Goal: Information Seeking & Learning: Learn about a topic

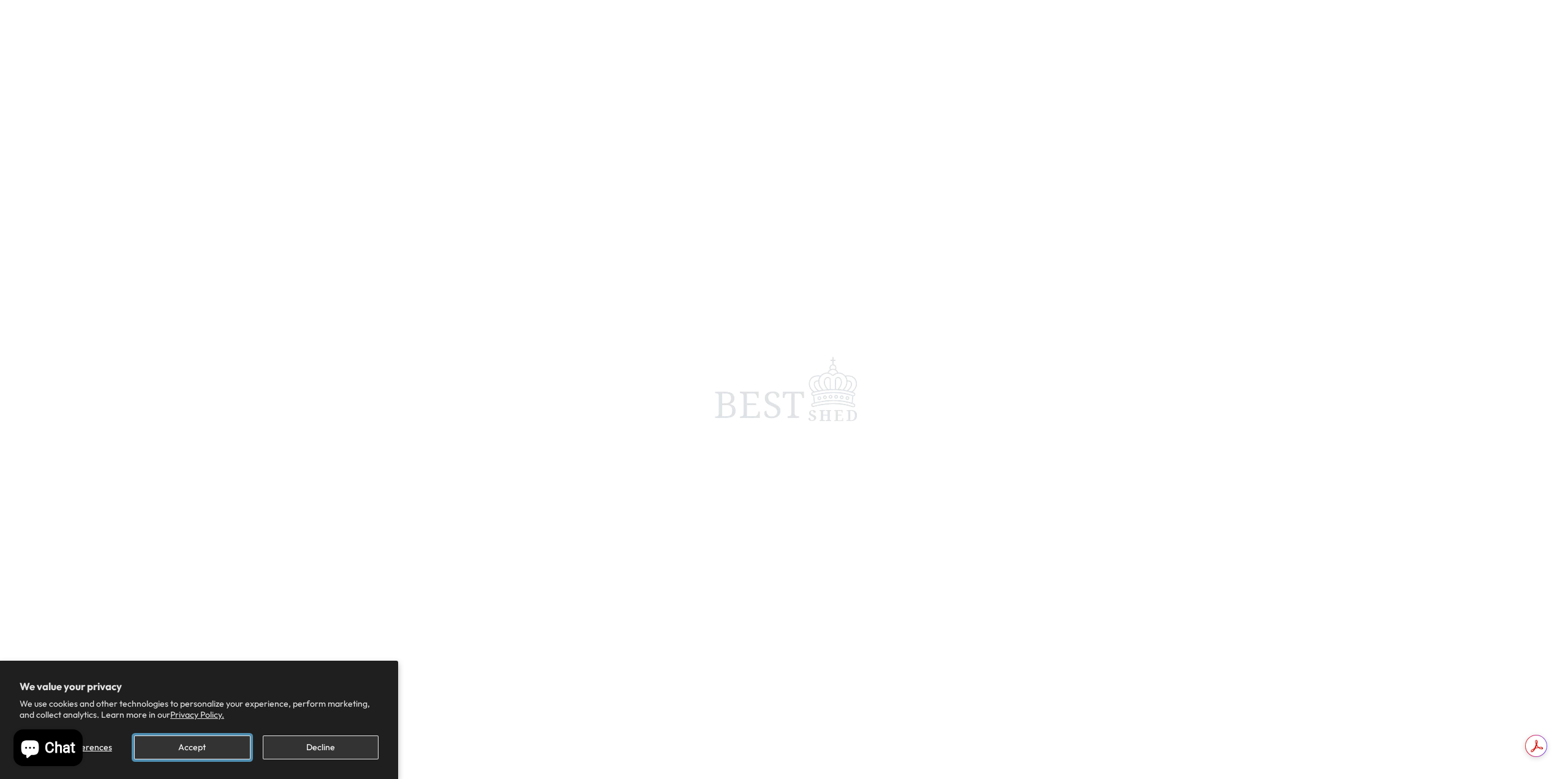
click at [190, 743] on button "Accept" at bounding box center [192, 747] width 116 height 24
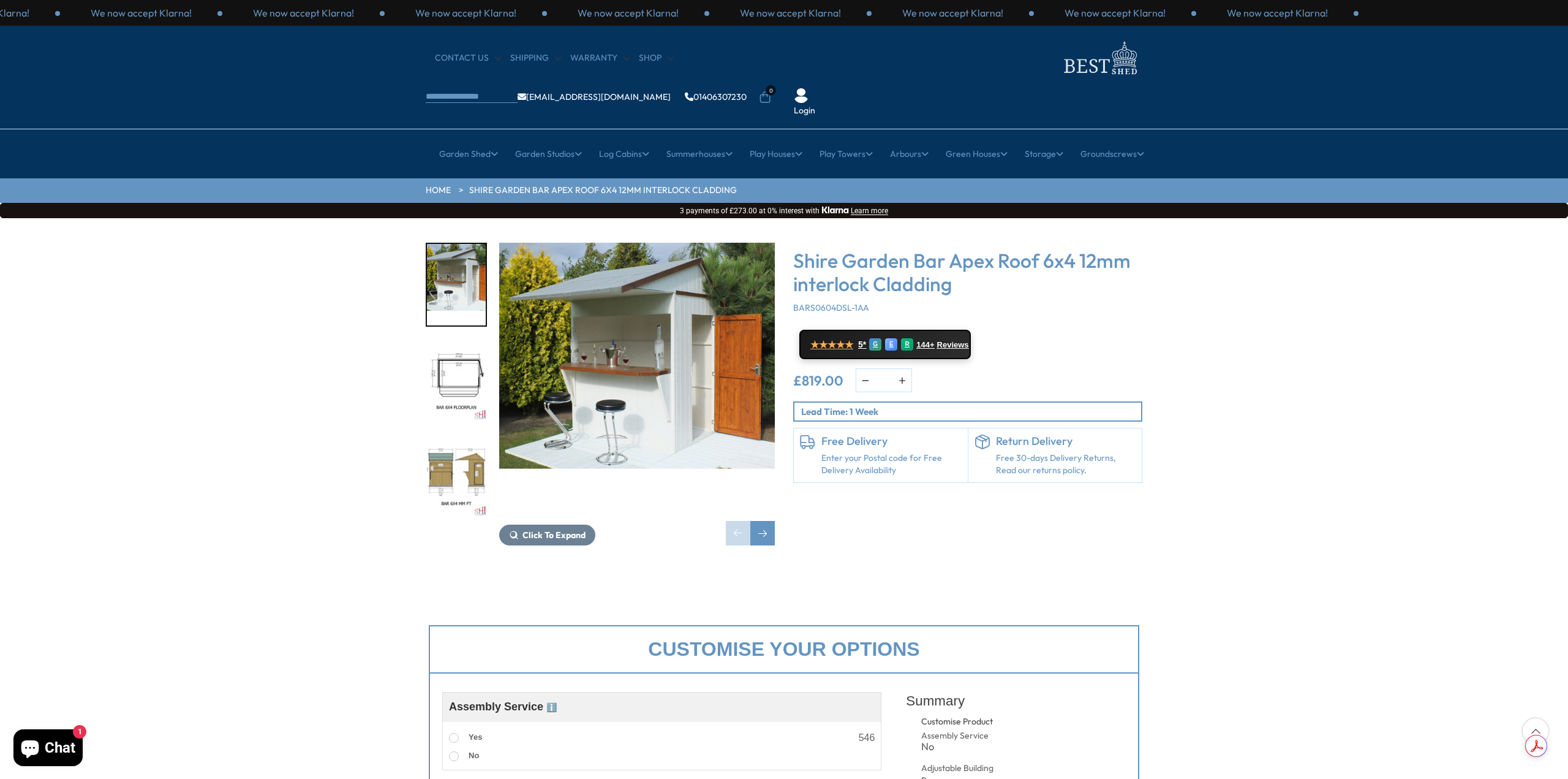
click at [462, 340] on img "2 / 8" at bounding box center [456, 380] width 59 height 82
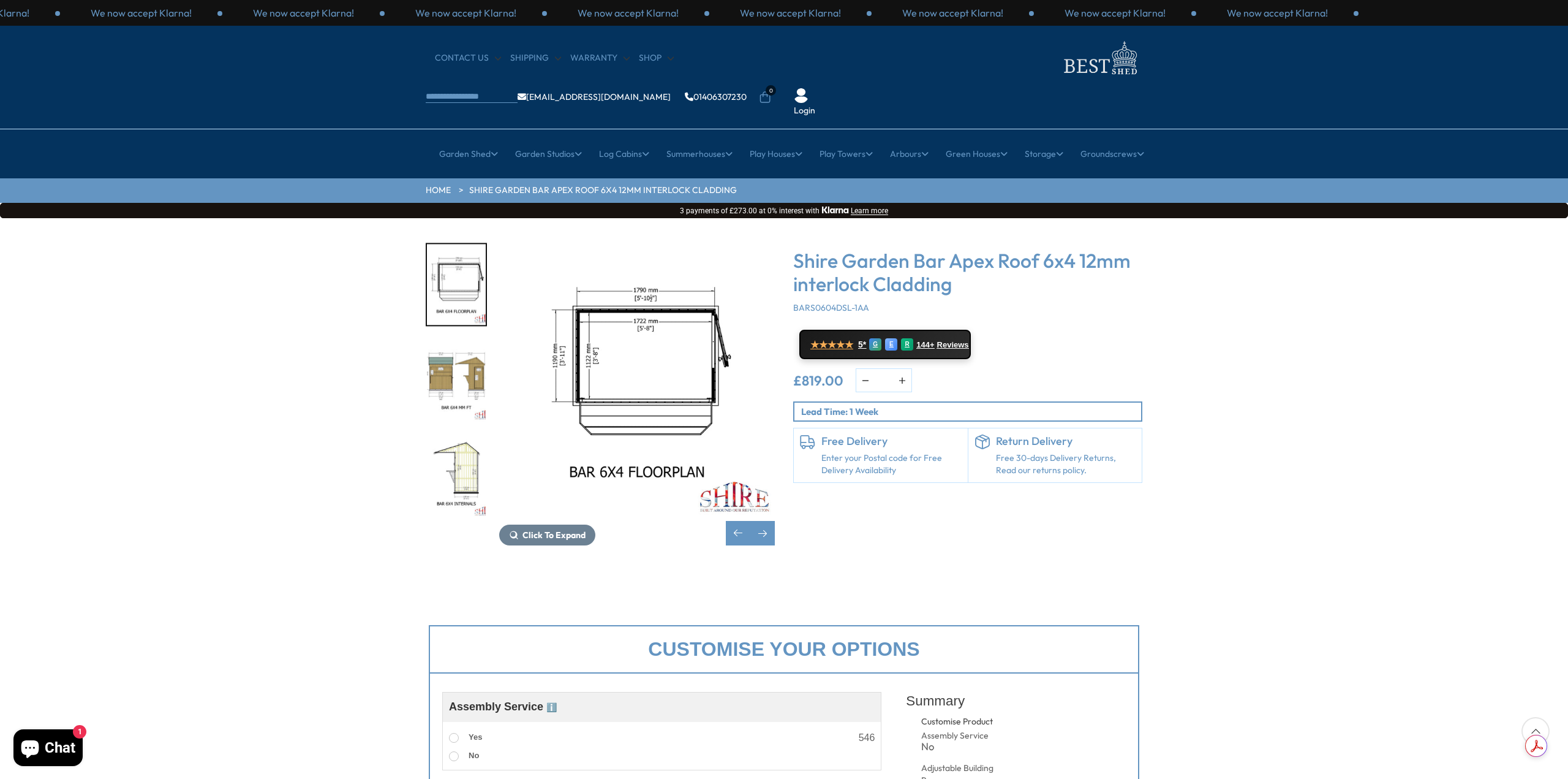
click at [462, 340] on img "3 / 8" at bounding box center [456, 380] width 59 height 82
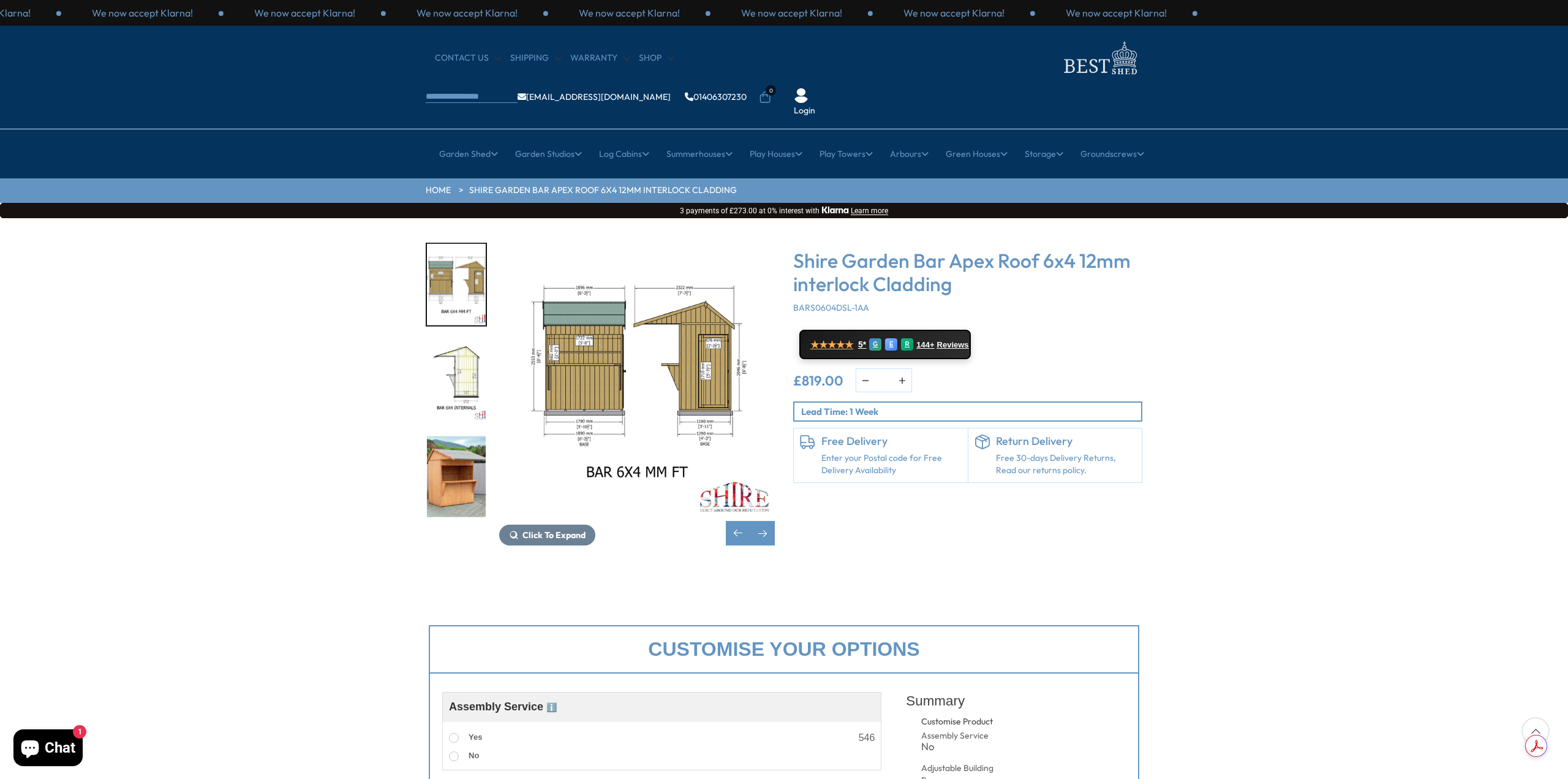
click at [462, 340] on img "4 / 8" at bounding box center [456, 380] width 59 height 82
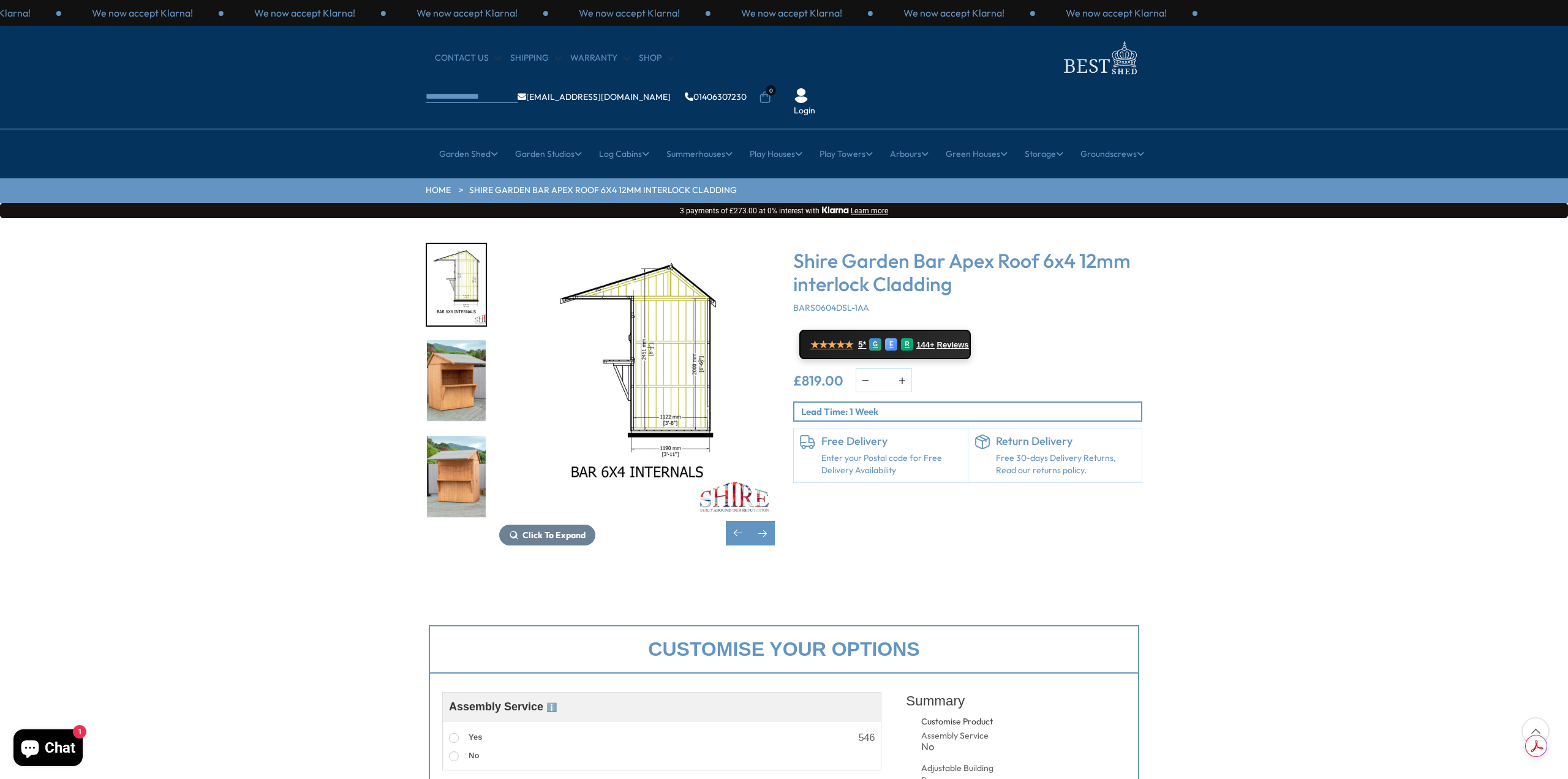
click at [462, 340] on img "5 / 8" at bounding box center [456, 380] width 59 height 82
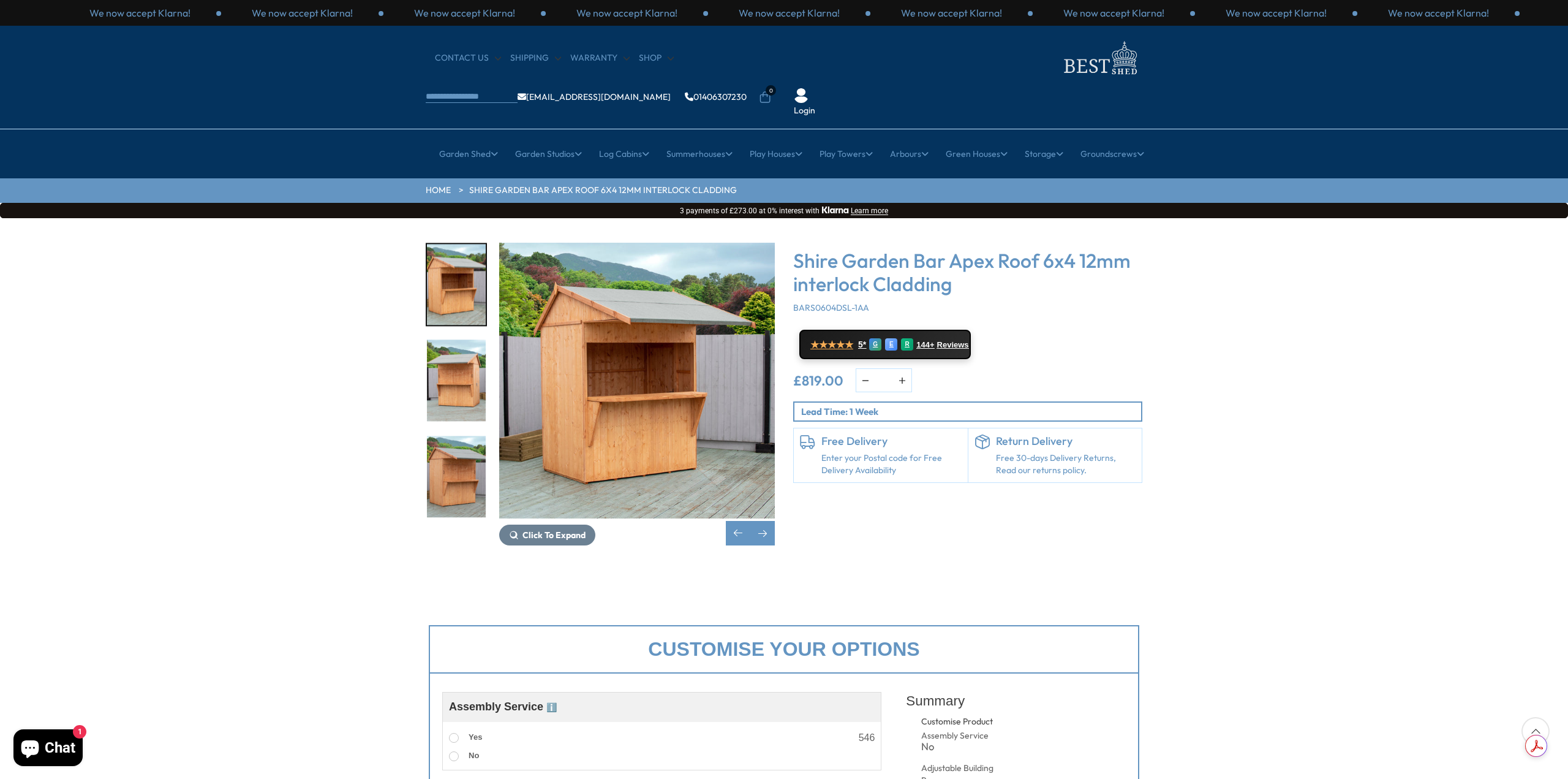
click at [462, 340] on img "6 / 8" at bounding box center [456, 380] width 59 height 82
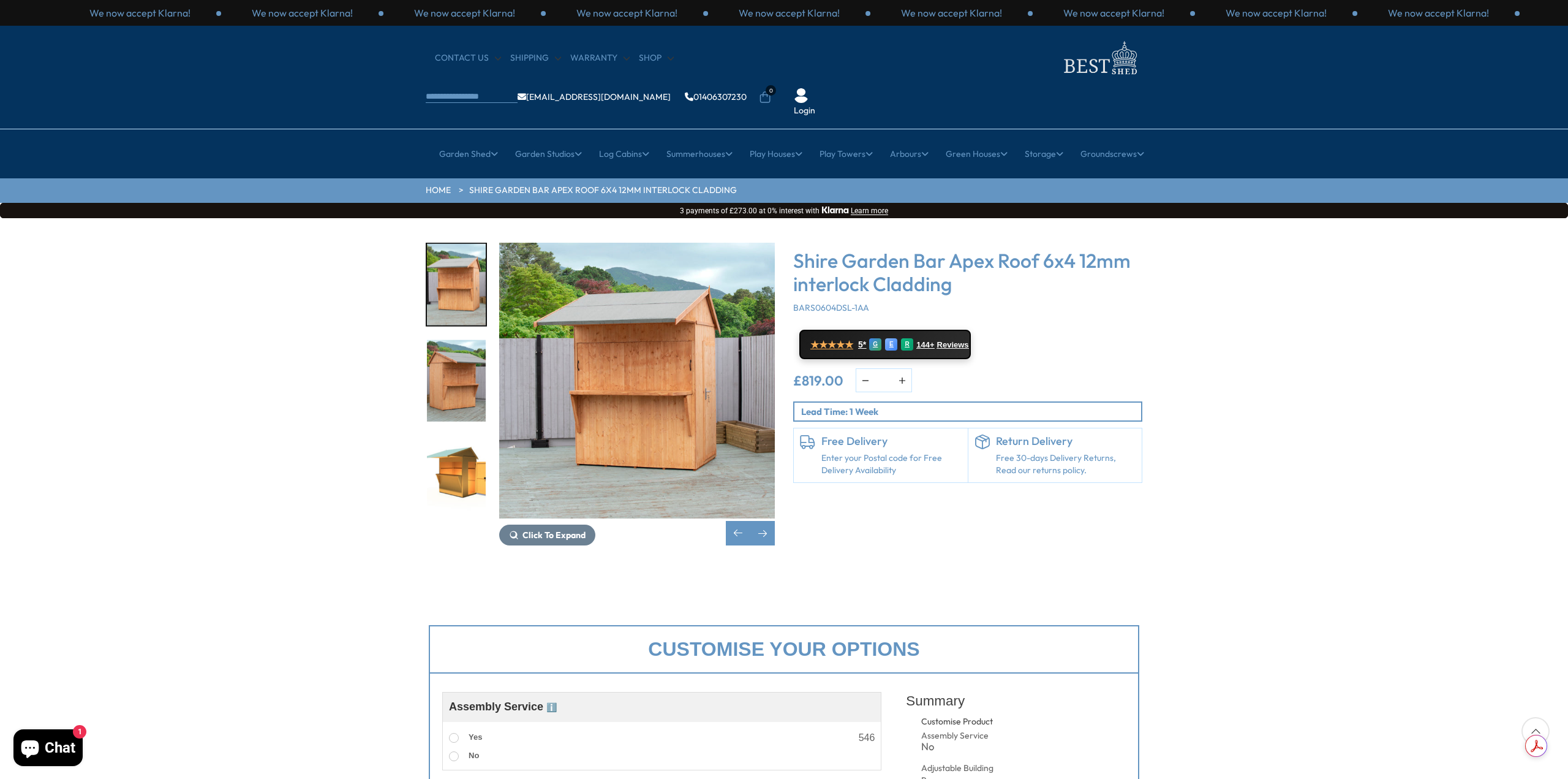
click at [462, 340] on img "7 / 8" at bounding box center [456, 380] width 59 height 82
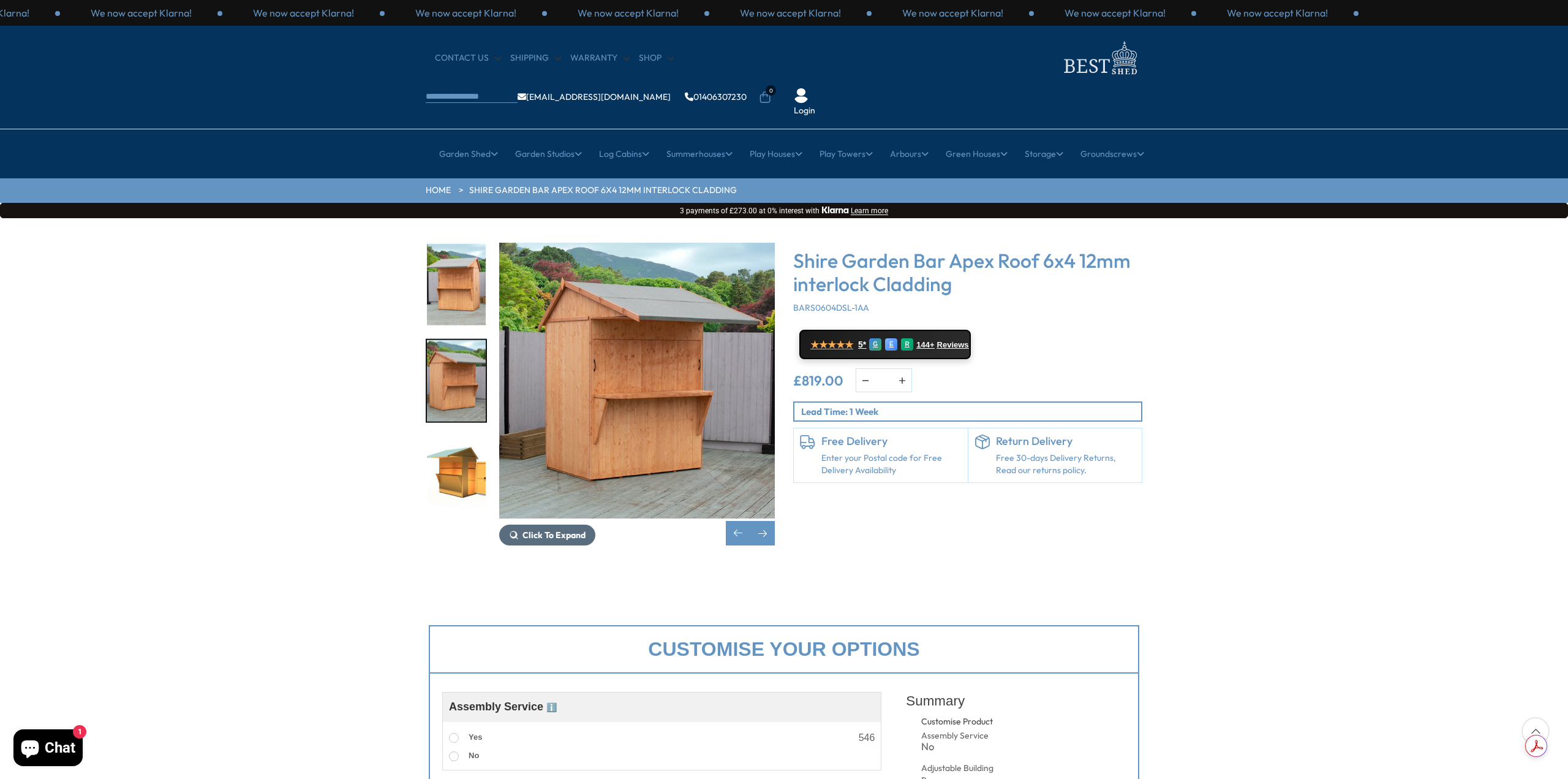
click at [556, 524] on button "Click To Expand" at bounding box center [547, 535] width 96 height 21
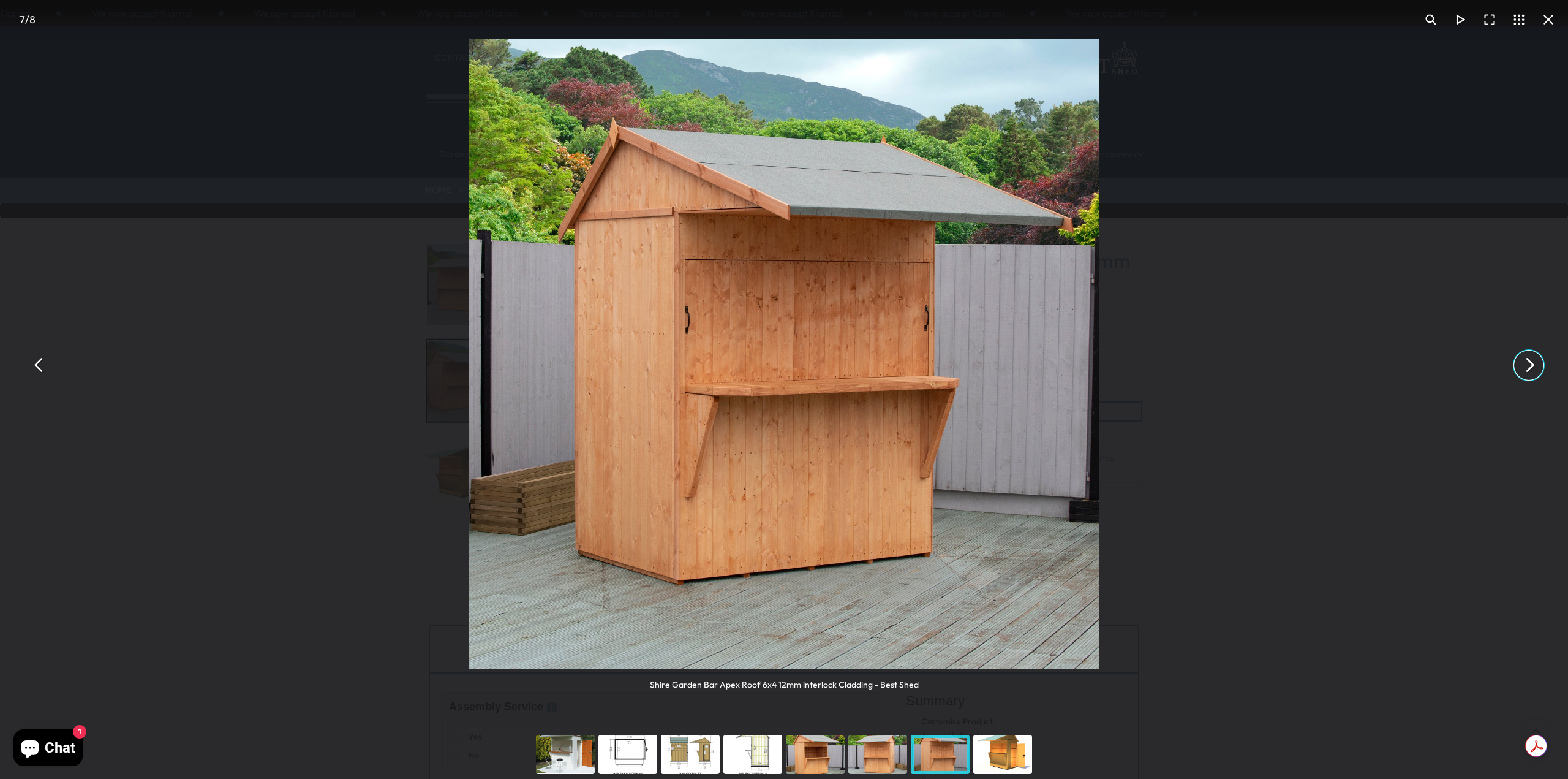
click at [1531, 365] on button "You can close this modal content with the ESC key" at bounding box center [1528, 365] width 29 height 29
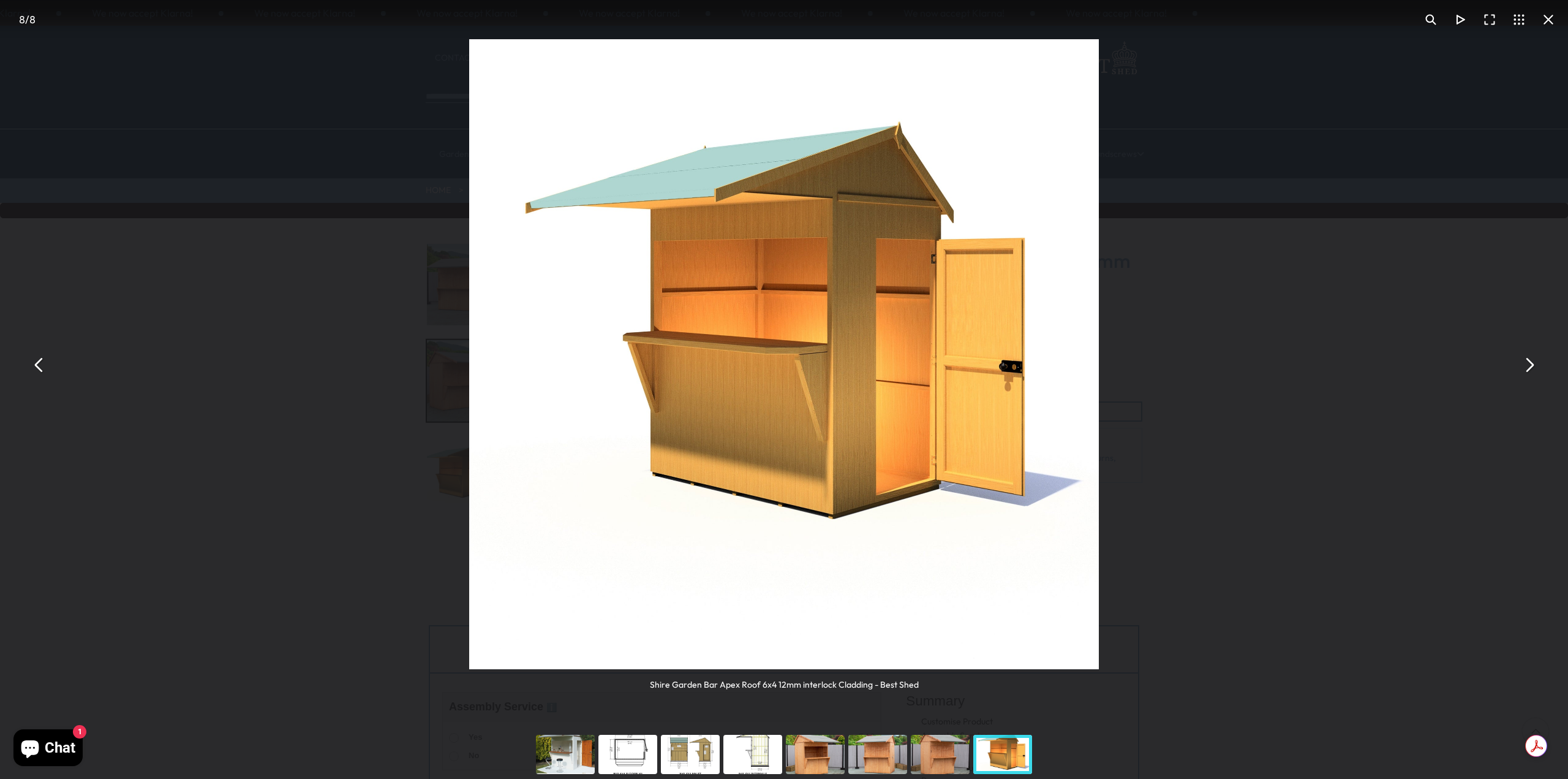
click at [1531, 365] on button "You can close this modal content with the ESC key" at bounding box center [1528, 365] width 29 height 29
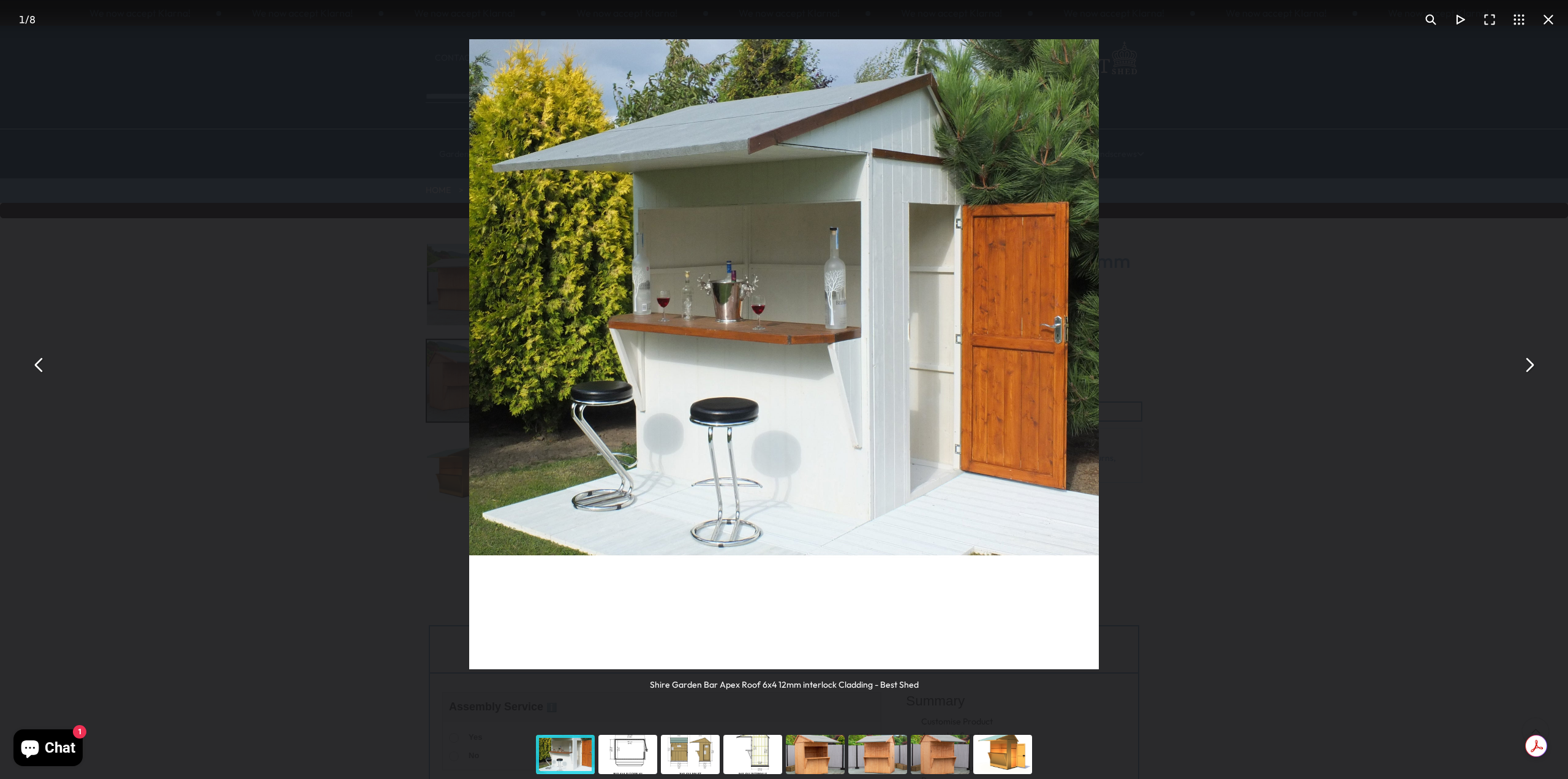
click at [1531, 365] on button "You can close this modal content with the ESC key" at bounding box center [1528, 365] width 29 height 29
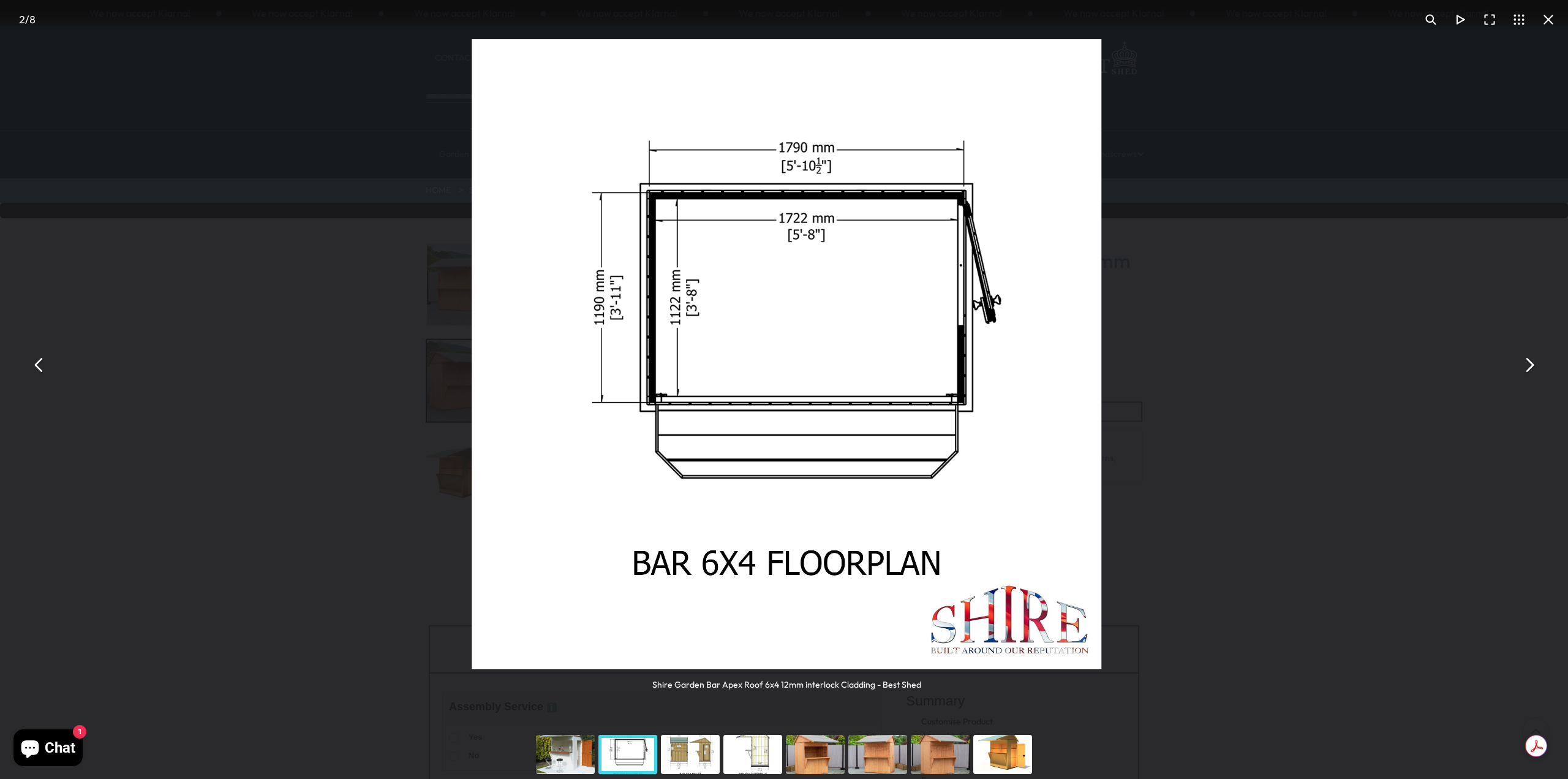
click at [1531, 365] on button "You can close this modal content with the ESC key" at bounding box center [1528, 365] width 29 height 29
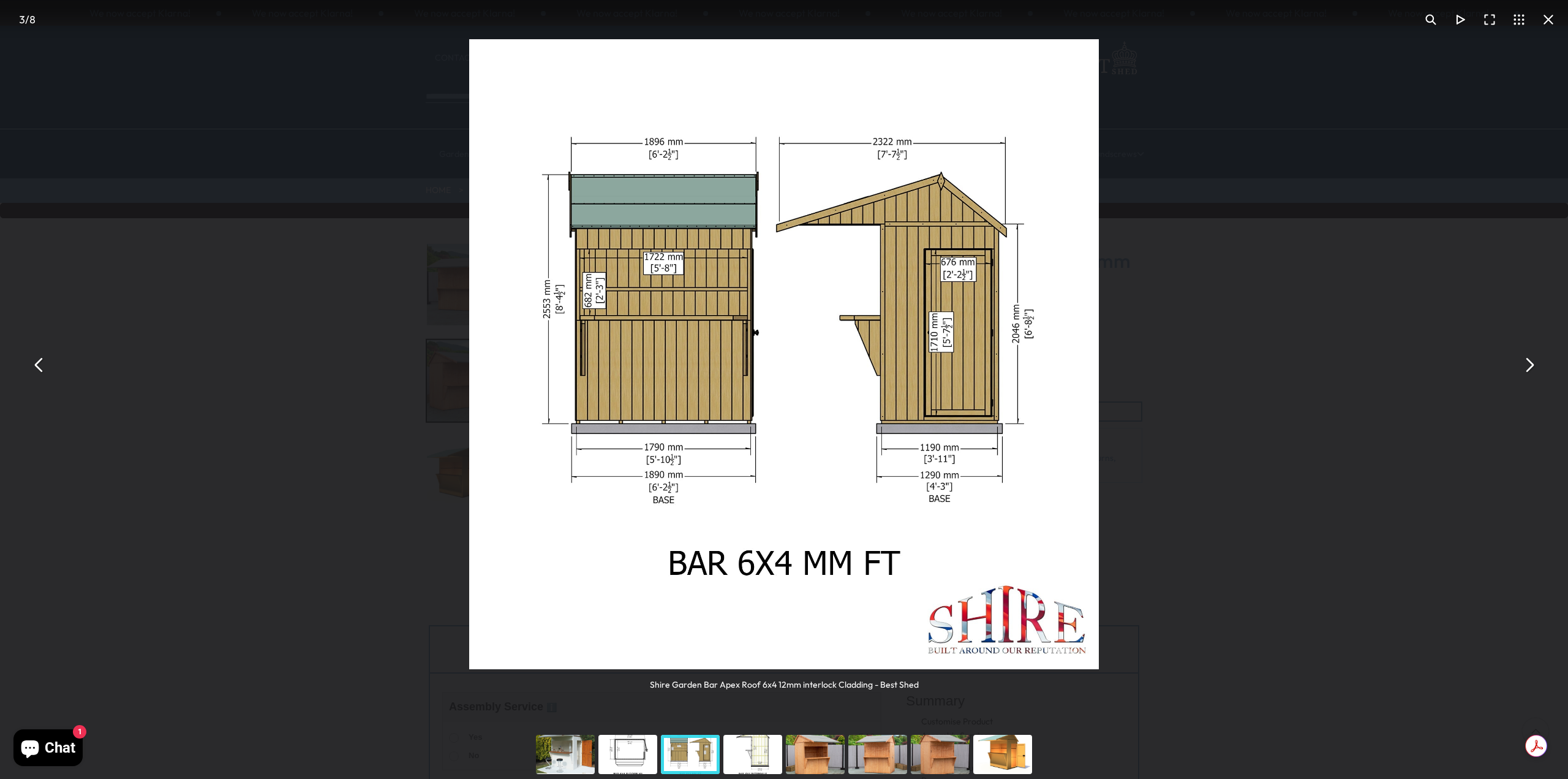
click at [1551, 20] on button "You can close this modal content with the ESC key" at bounding box center [1548, 19] width 29 height 29
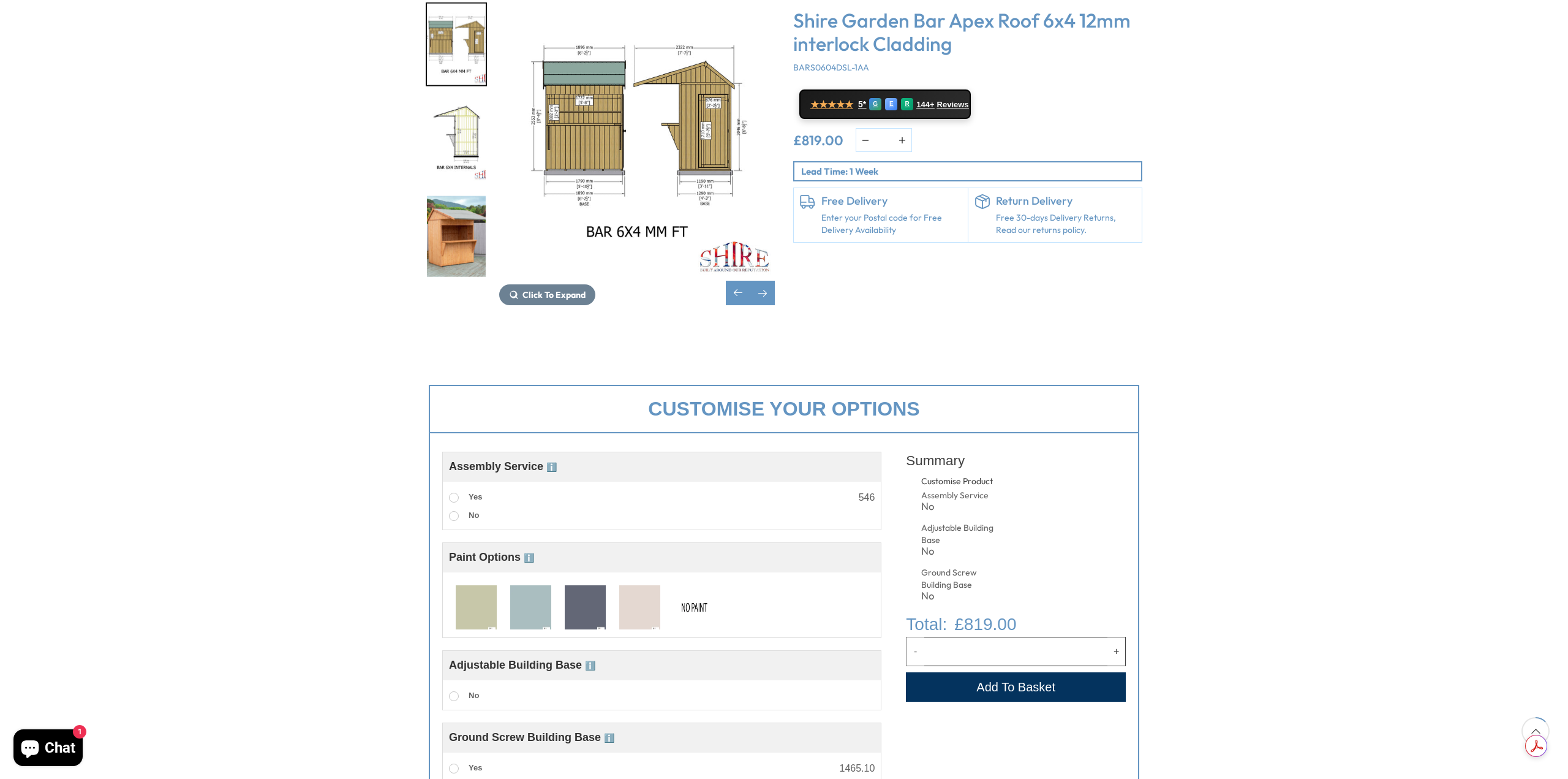
scroll to position [245, 0]
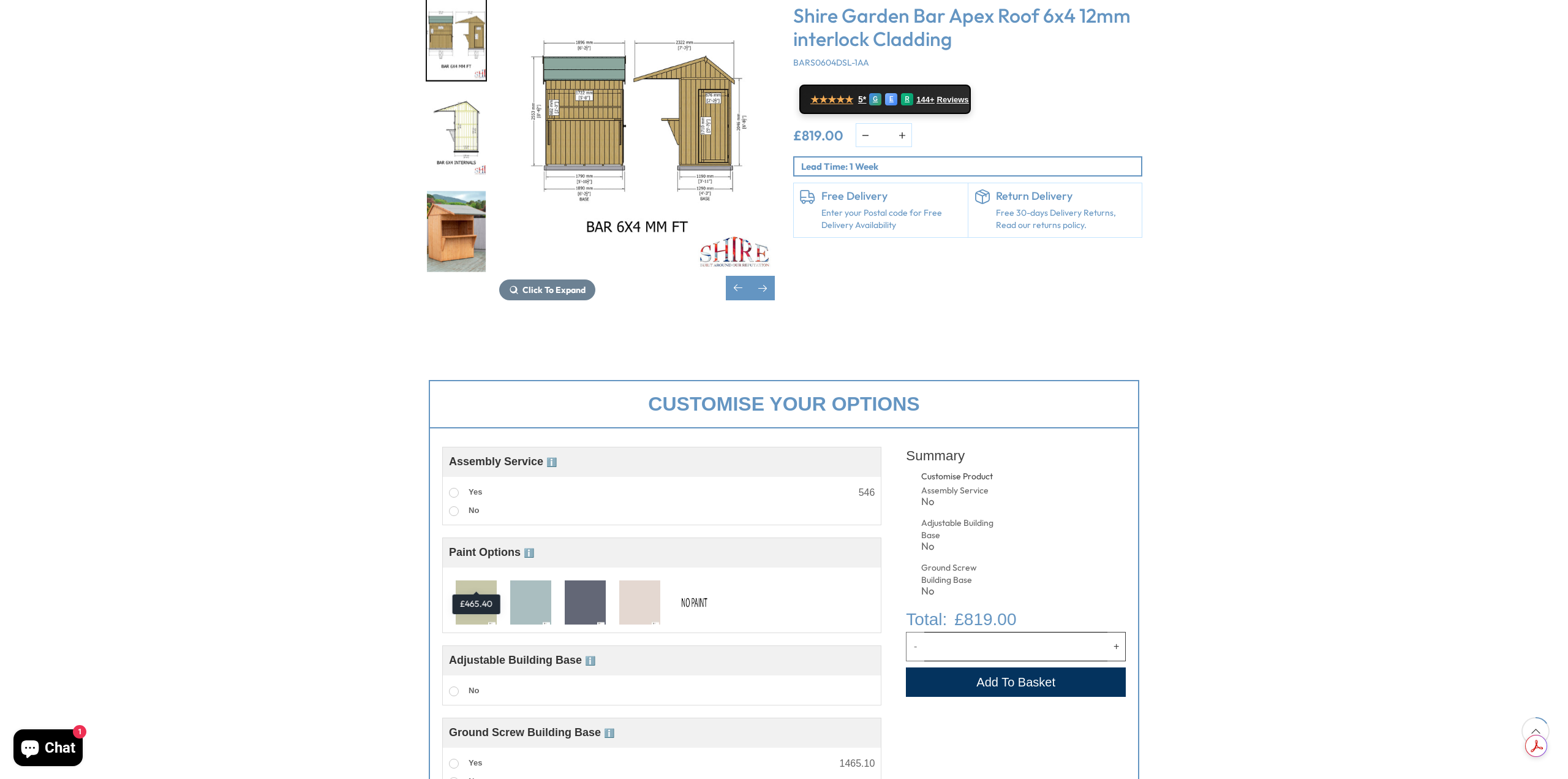
click at [475, 580] on img at bounding box center [475, 603] width 41 height 45
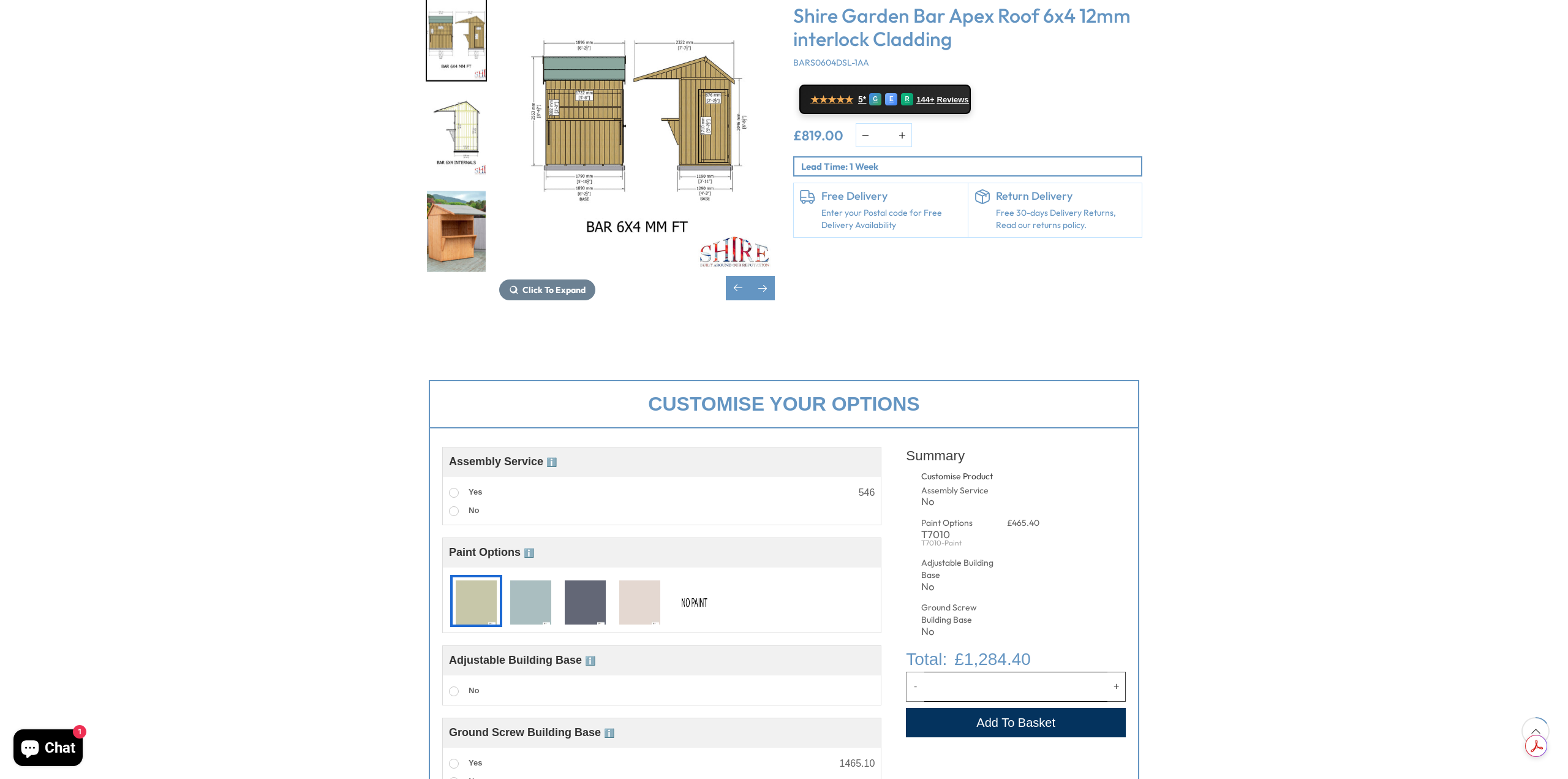
click at [527, 580] on img at bounding box center [530, 603] width 41 height 45
click at [592, 580] on img at bounding box center [585, 603] width 41 height 45
click at [648, 580] on img at bounding box center [640, 603] width 41 height 45
click at [590, 580] on img at bounding box center [585, 603] width 41 height 45
click at [591, 580] on img at bounding box center [585, 603] width 41 height 45
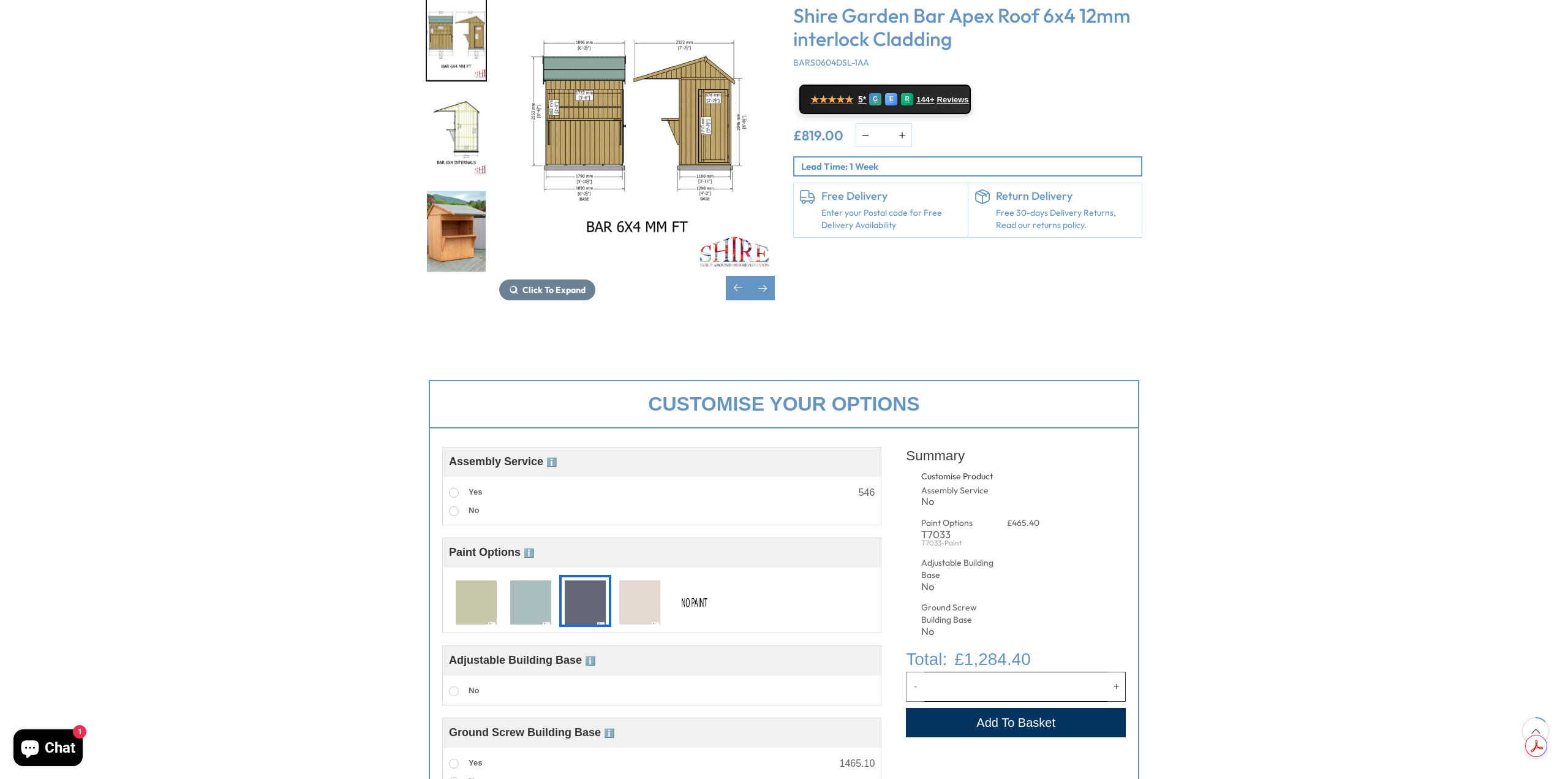
scroll to position [0, 0]
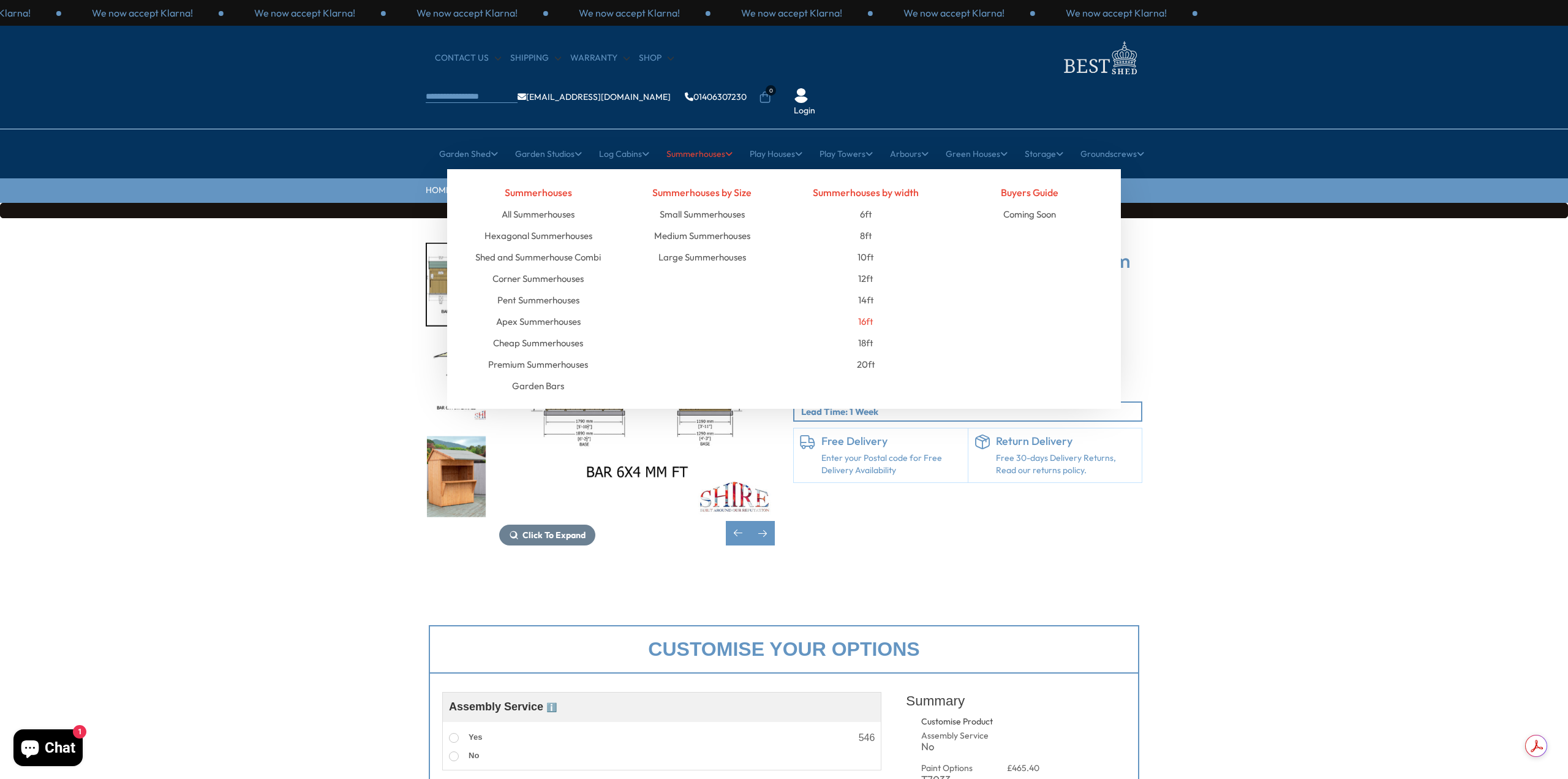
click at [864, 311] on link "16ft" at bounding box center [865, 321] width 15 height 22
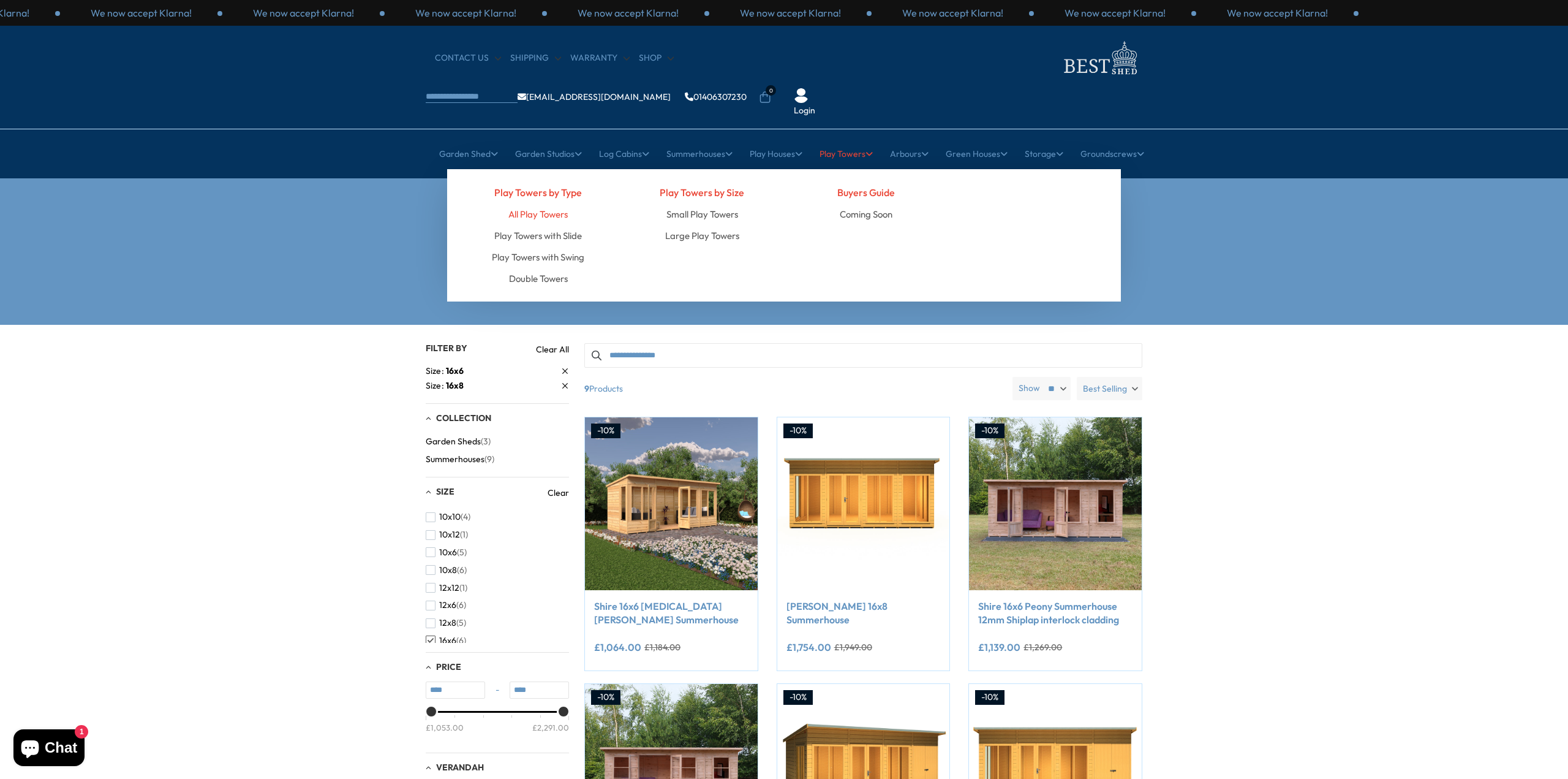
click at [557, 203] on link "All Play Towers" at bounding box center [538, 214] width 59 height 22
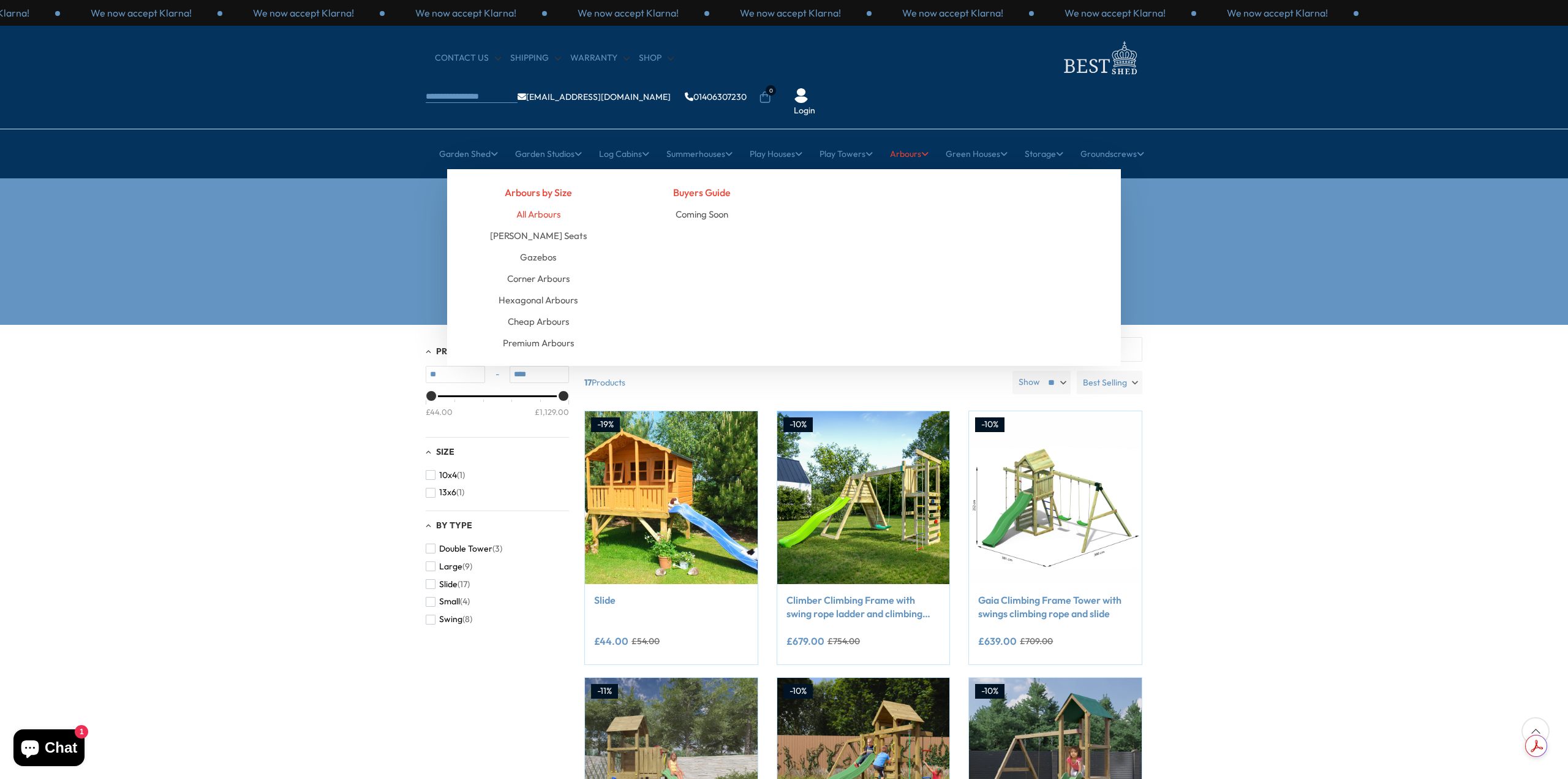
click at [545, 203] on link "All Arbours" at bounding box center [538, 214] width 44 height 22
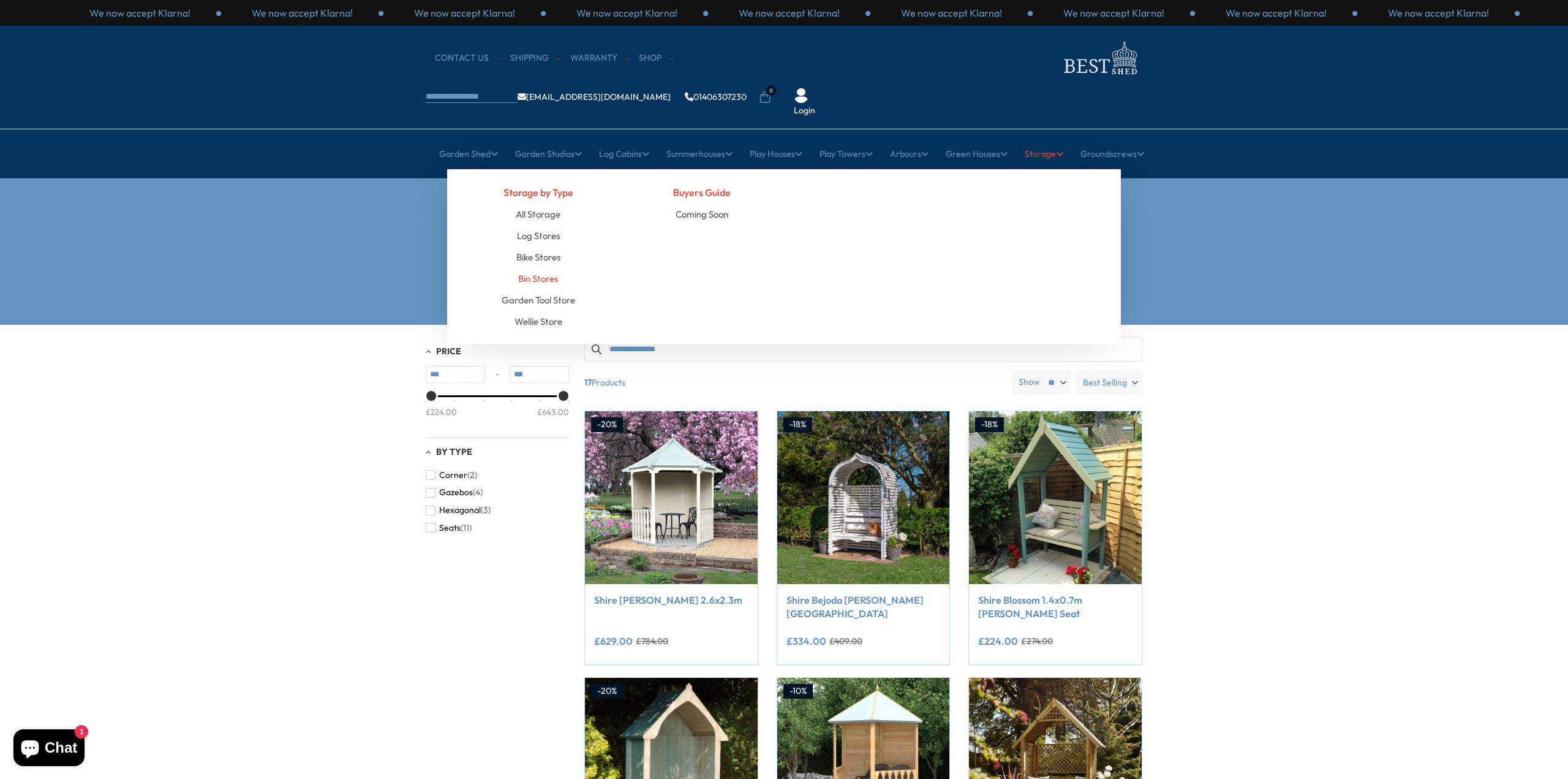
click at [542, 268] on link "Bin Stores" at bounding box center [538, 278] width 40 height 22
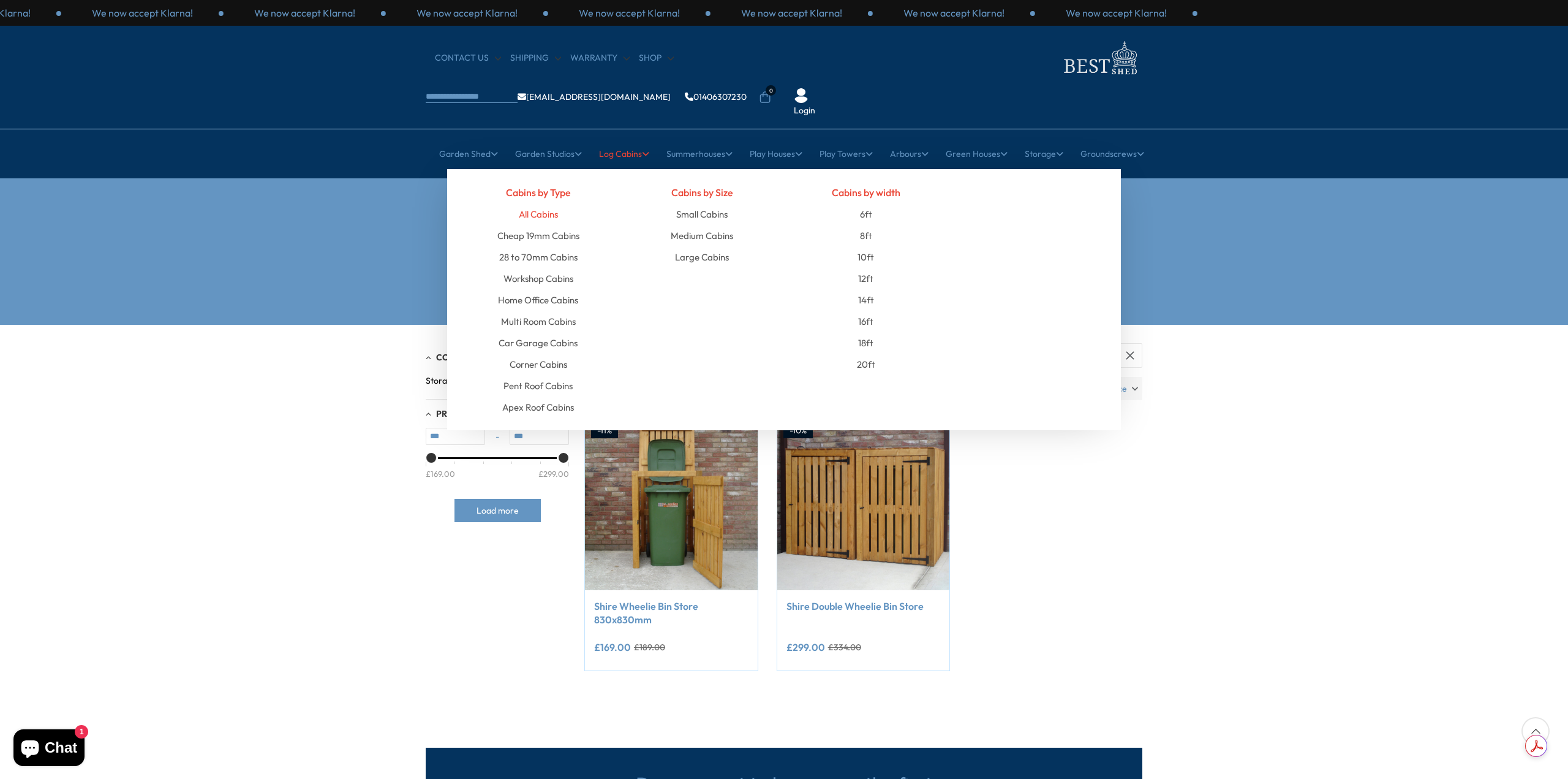
click at [541, 203] on link "All Cabins" at bounding box center [538, 214] width 39 height 22
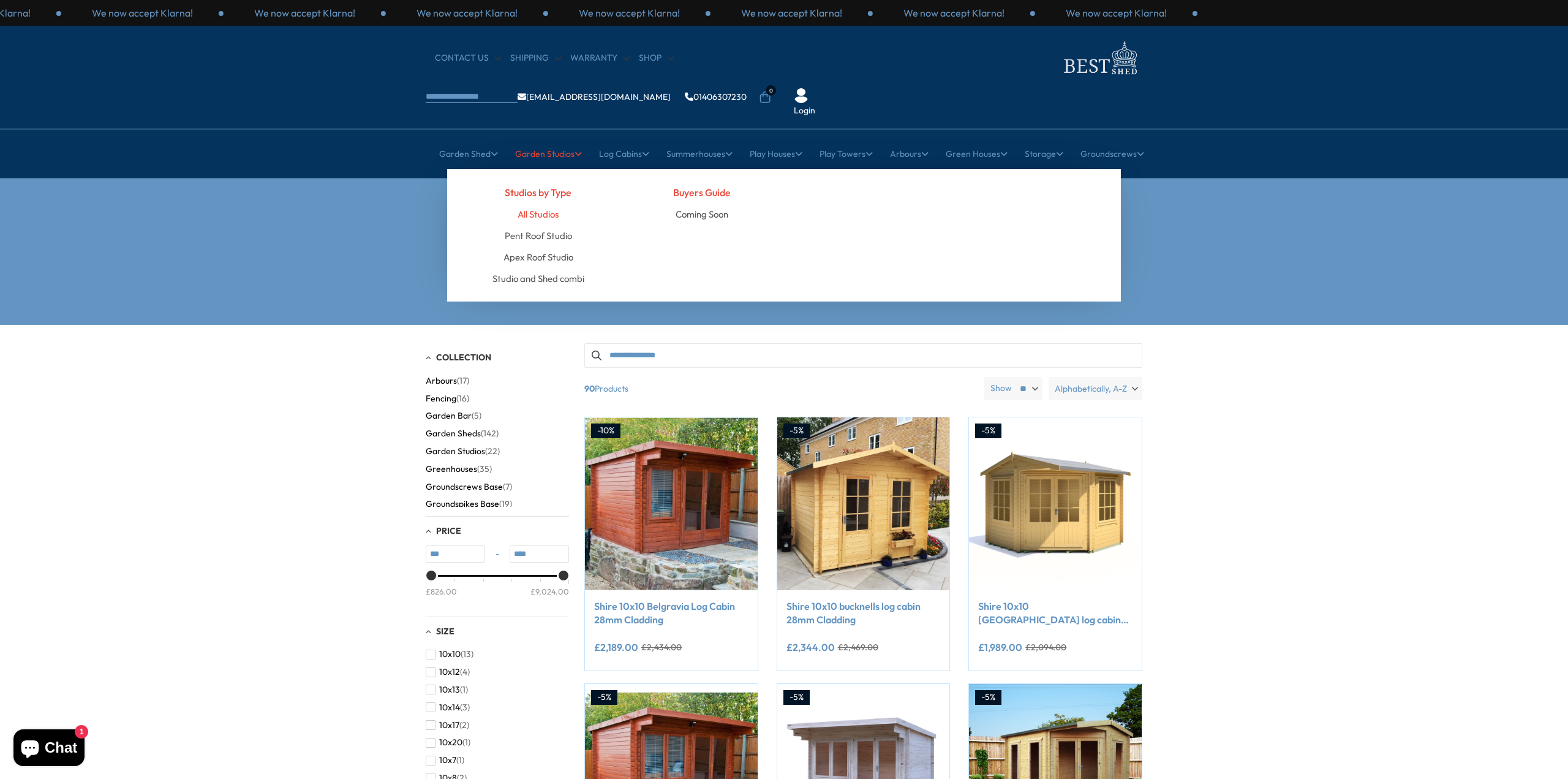
click at [542, 203] on link "All Studios" at bounding box center [538, 214] width 41 height 22
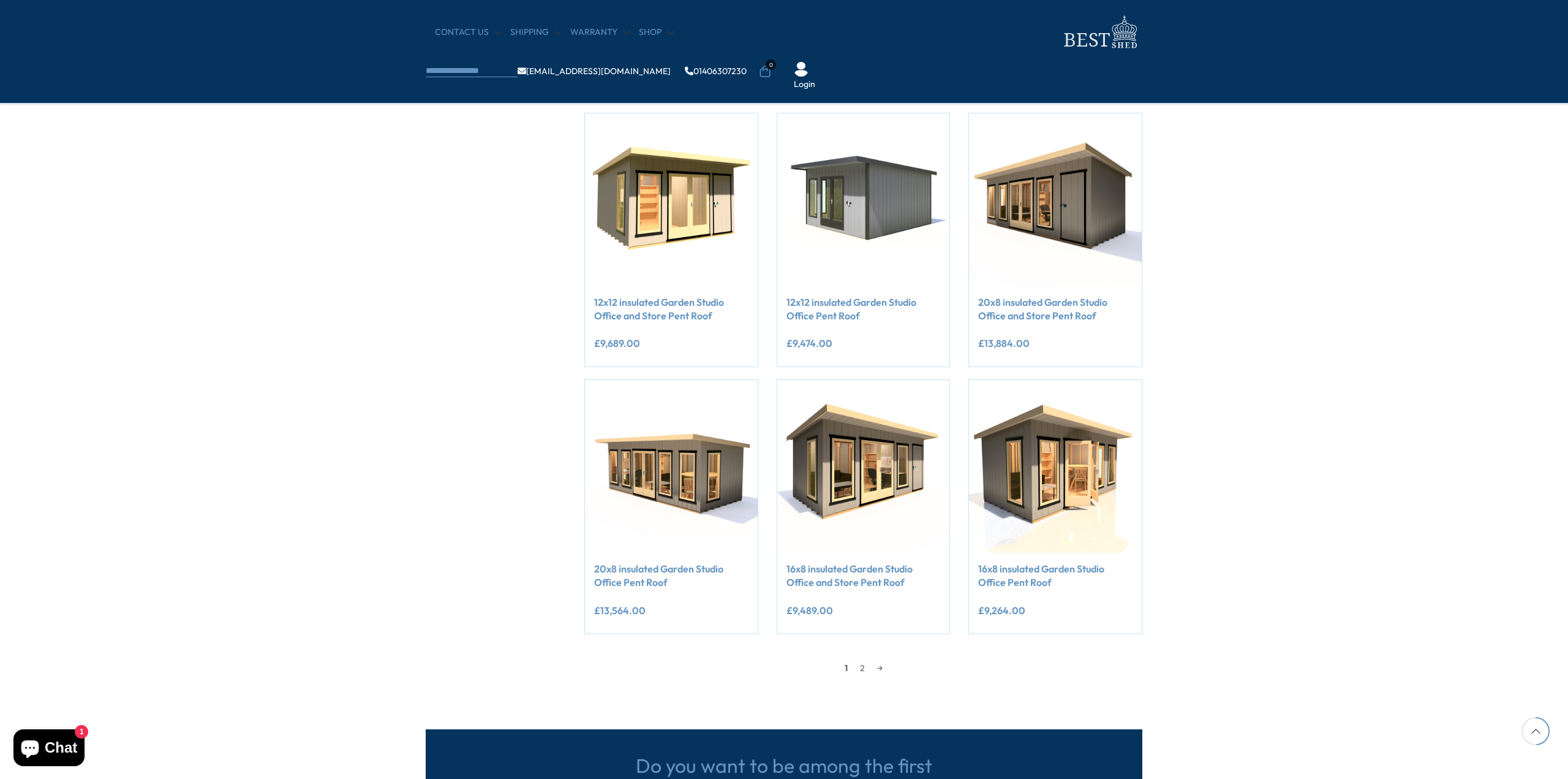
scroll to position [735, 0]
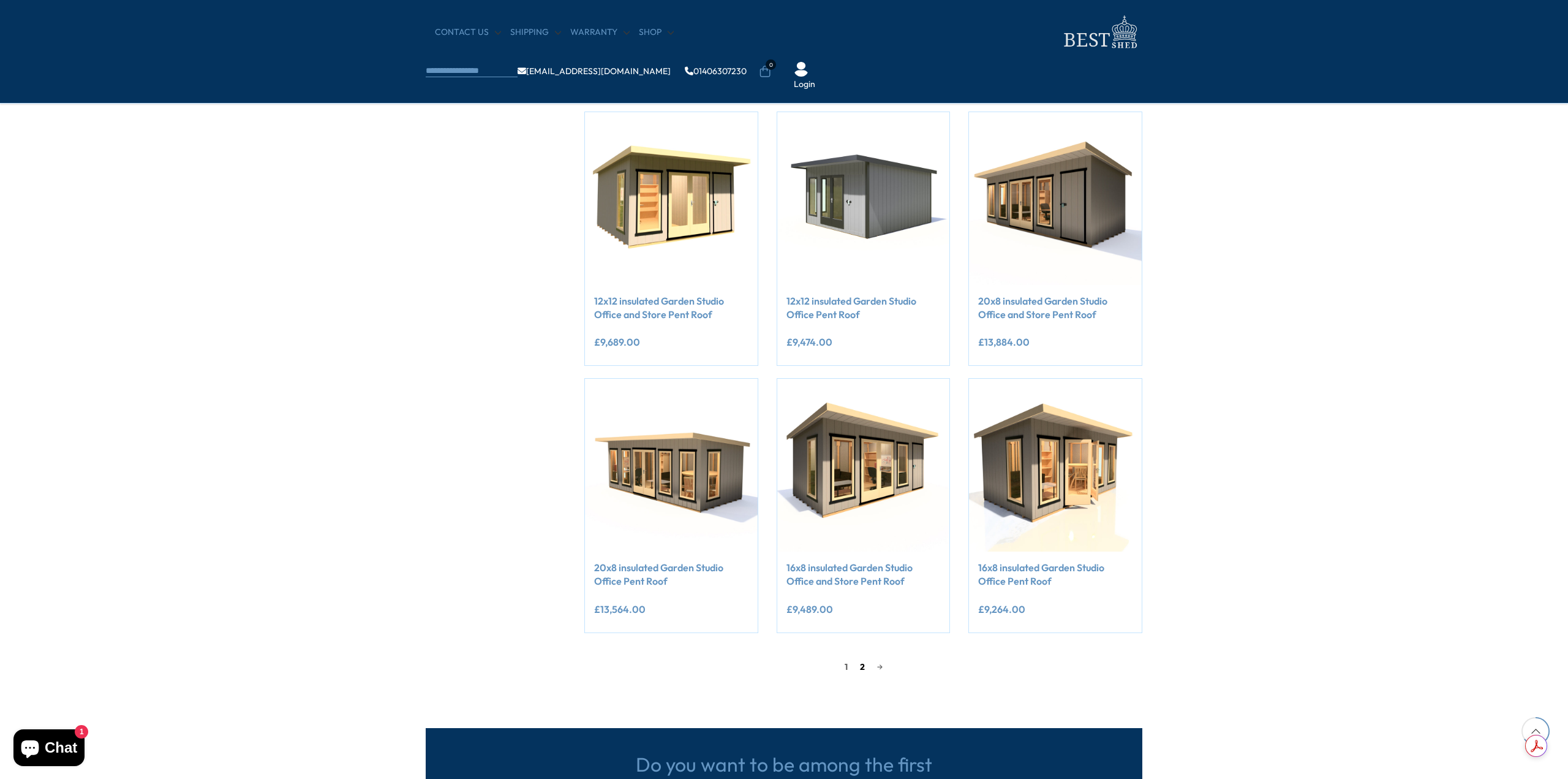
click at [861, 671] on link "2" at bounding box center [862, 667] width 17 height 19
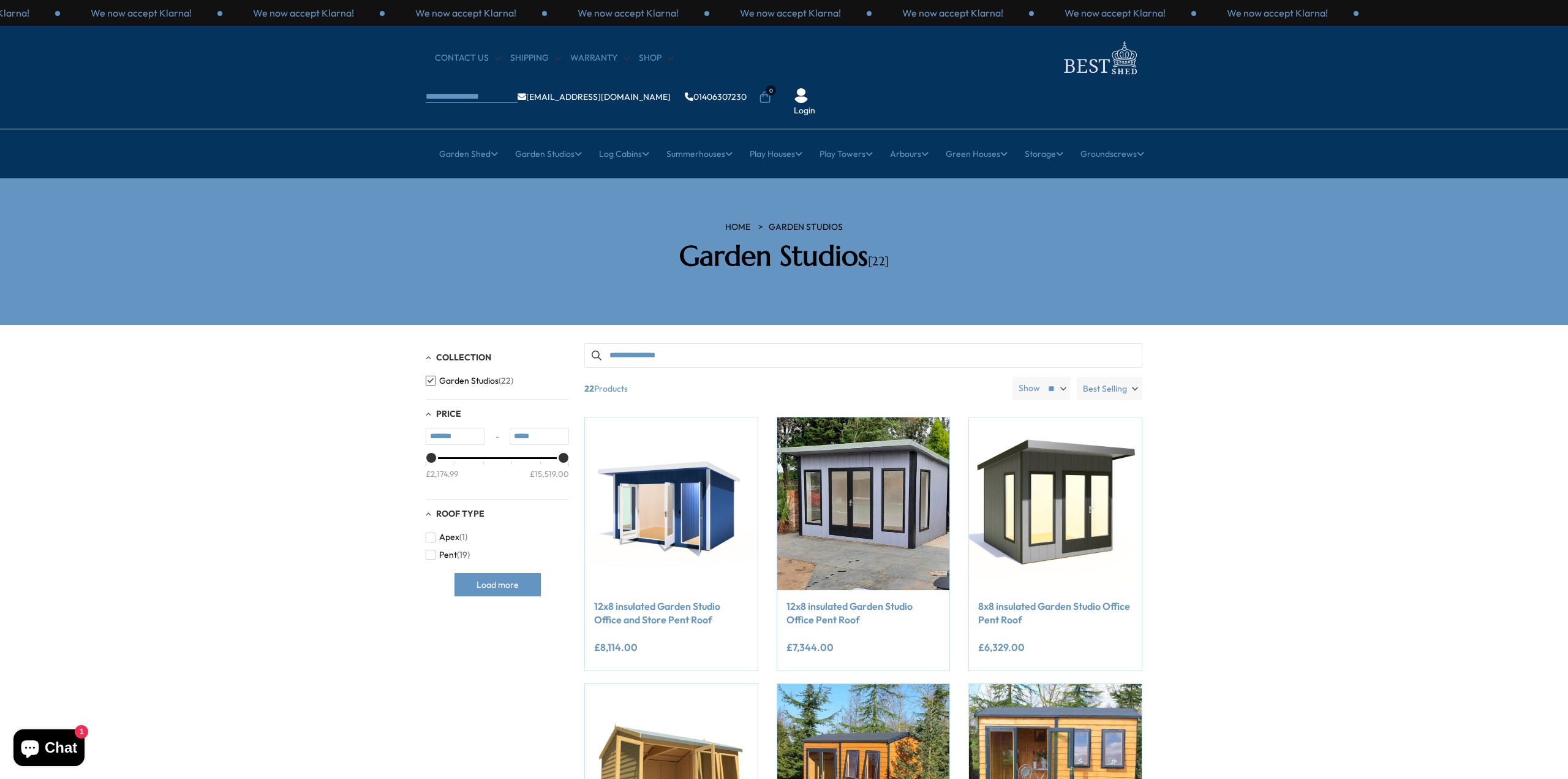
click at [1295, 178] on section "HOME Garden Studios Garden Studios [22]" at bounding box center [784, 251] width 1568 height 146
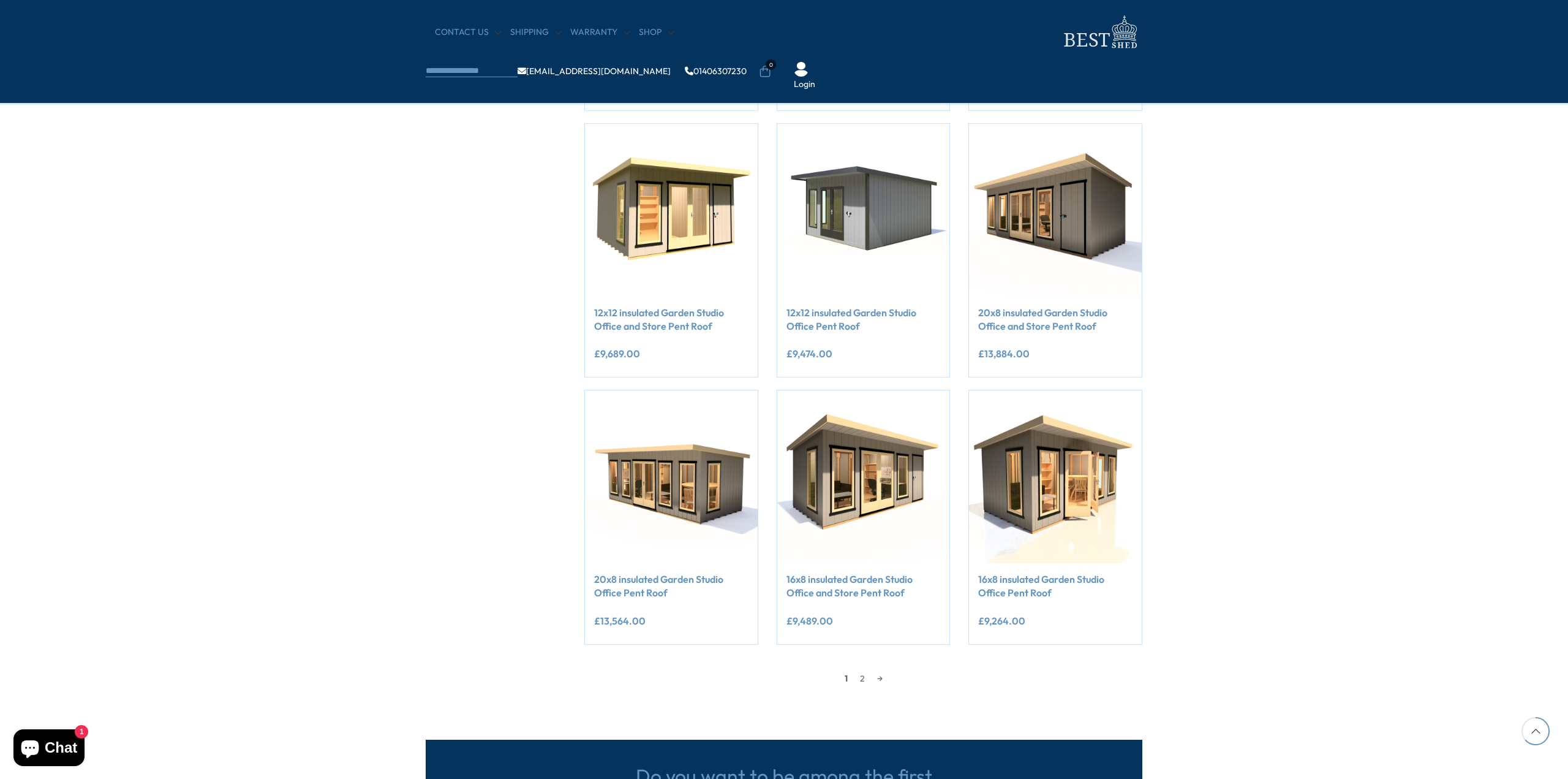
scroll to position [734, 0]
